Goal: Find specific page/section: Find specific page/section

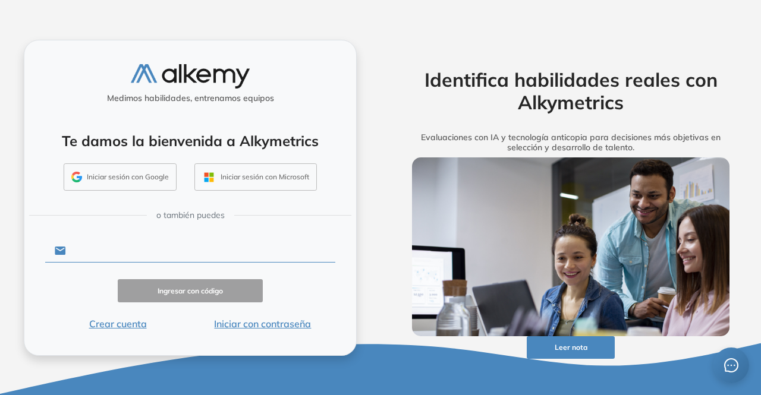
click at [127, 253] on input "text" at bounding box center [200, 251] width 269 height 23
click at [121, 176] on button "Iniciar sesión con Google" at bounding box center [120, 176] width 113 height 27
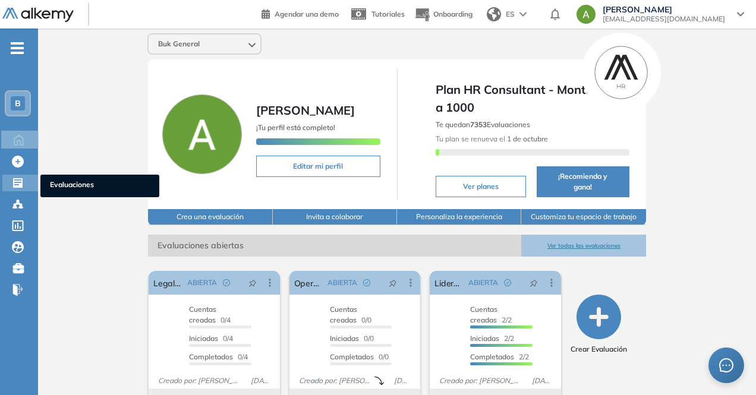
click at [7, 182] on div "Evaluaciones Evaluaciones" at bounding box center [20, 183] width 36 height 17
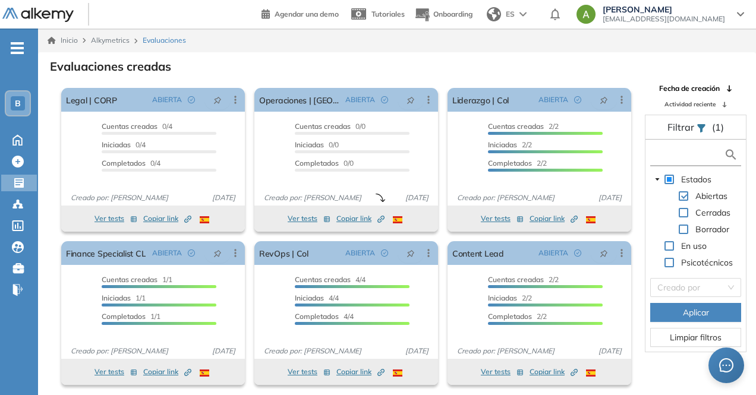
click at [674, 153] on input "text" at bounding box center [688, 155] width 71 height 12
type input "******"
click at [732, 153] on img at bounding box center [731, 154] width 14 height 15
click at [697, 314] on span "Aplicar" at bounding box center [696, 312] width 26 height 13
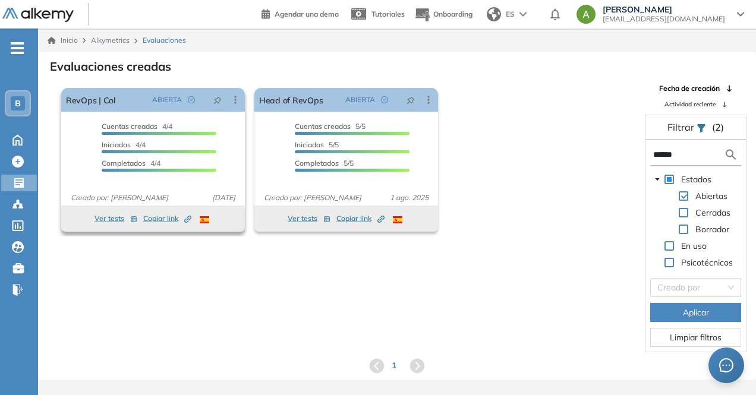
click at [165, 222] on span "Copiar link Created by potrace 1.16, written by Peter Selinger 2001-2019" at bounding box center [167, 218] width 48 height 11
